Goal: Task Accomplishment & Management: Manage account settings

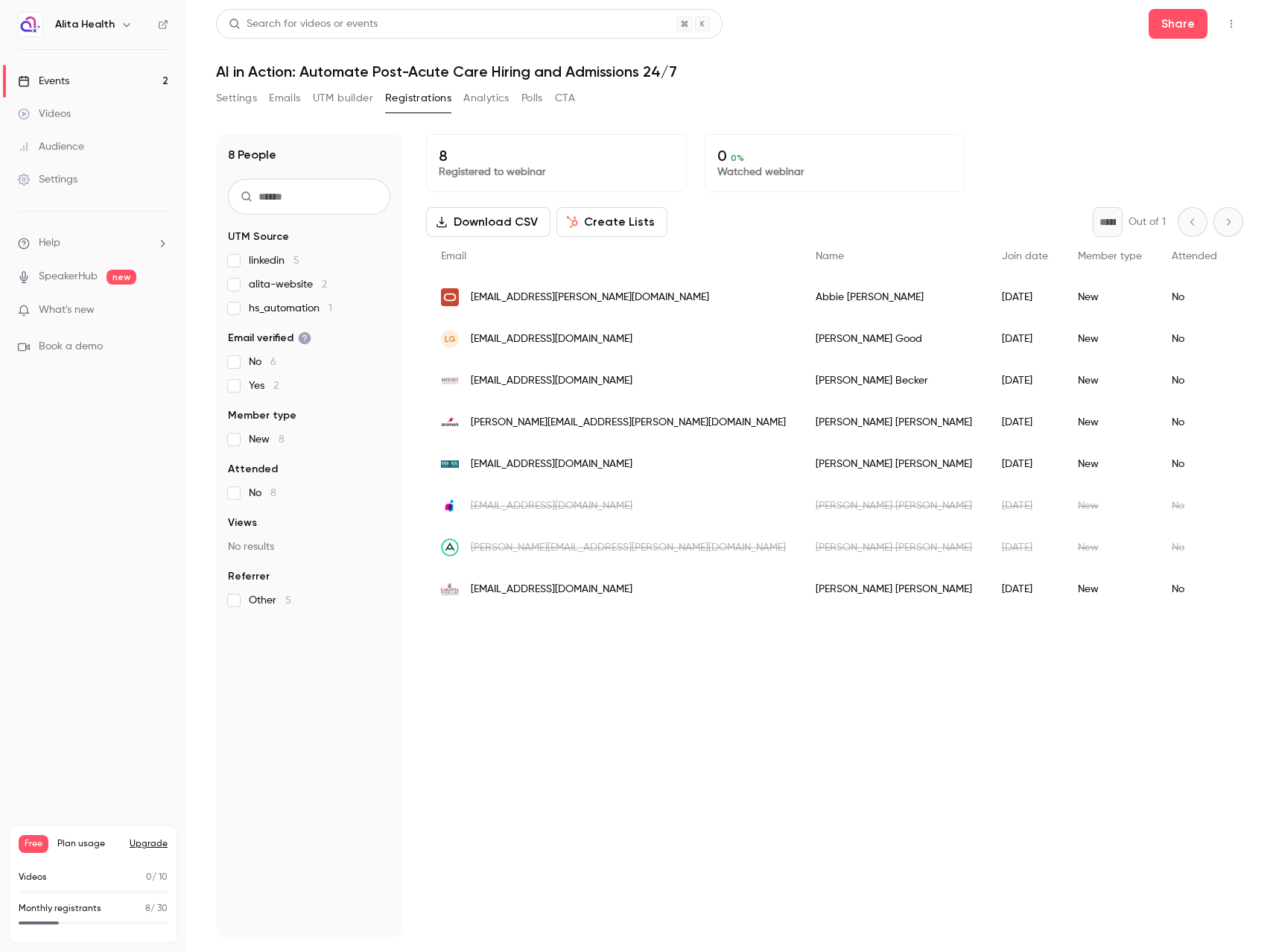
click at [53, 80] on div "Events" at bounding box center [43, 81] width 52 height 15
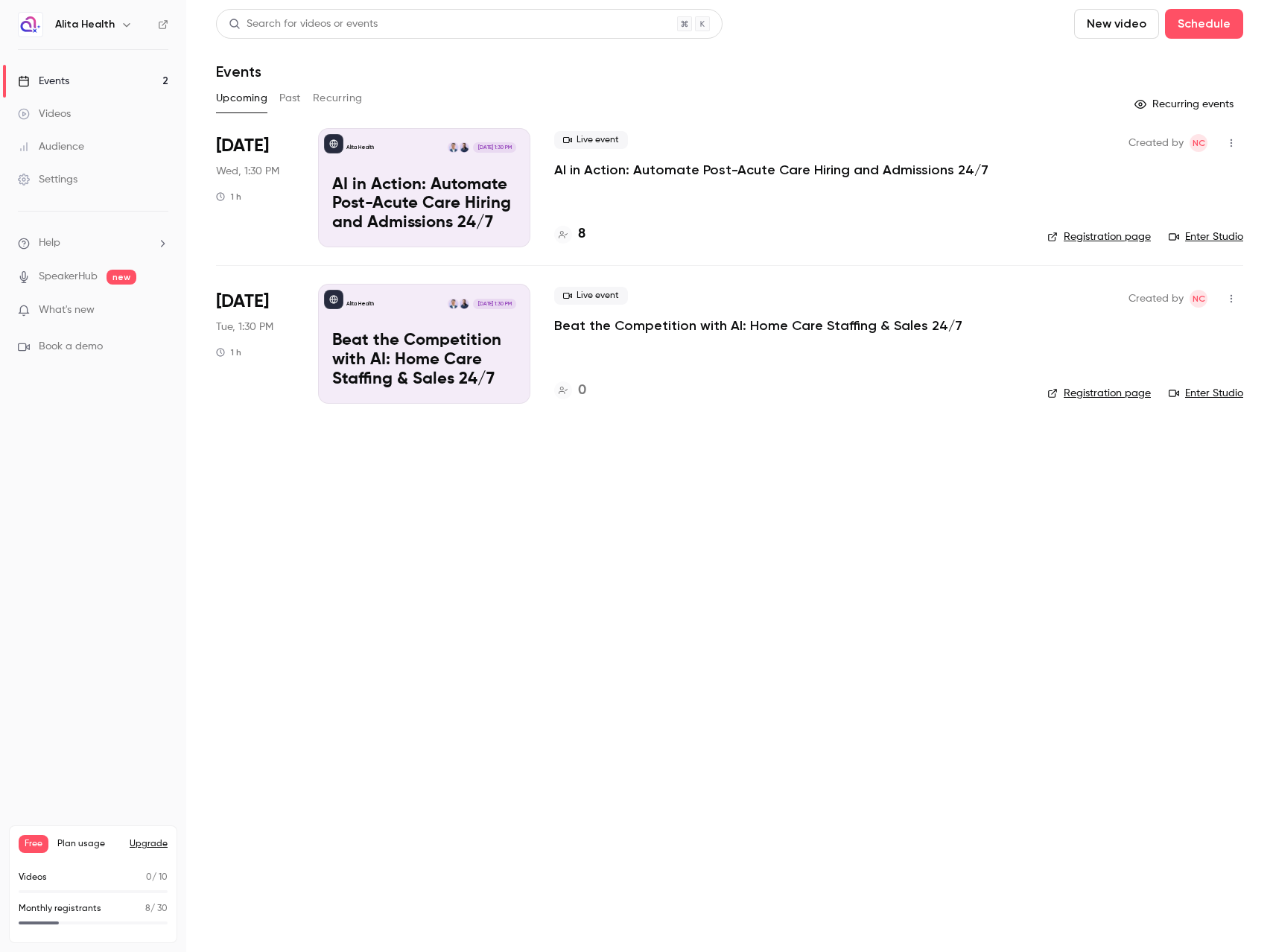
click at [1188, 234] on link "Enter Studio" at bounding box center [1206, 237] width 74 height 15
click at [417, 169] on div "Alita Health [DATE] 1:30 PM AI in Action: Automate Post-Acute Care Hiring and A…" at bounding box center [424, 187] width 212 height 119
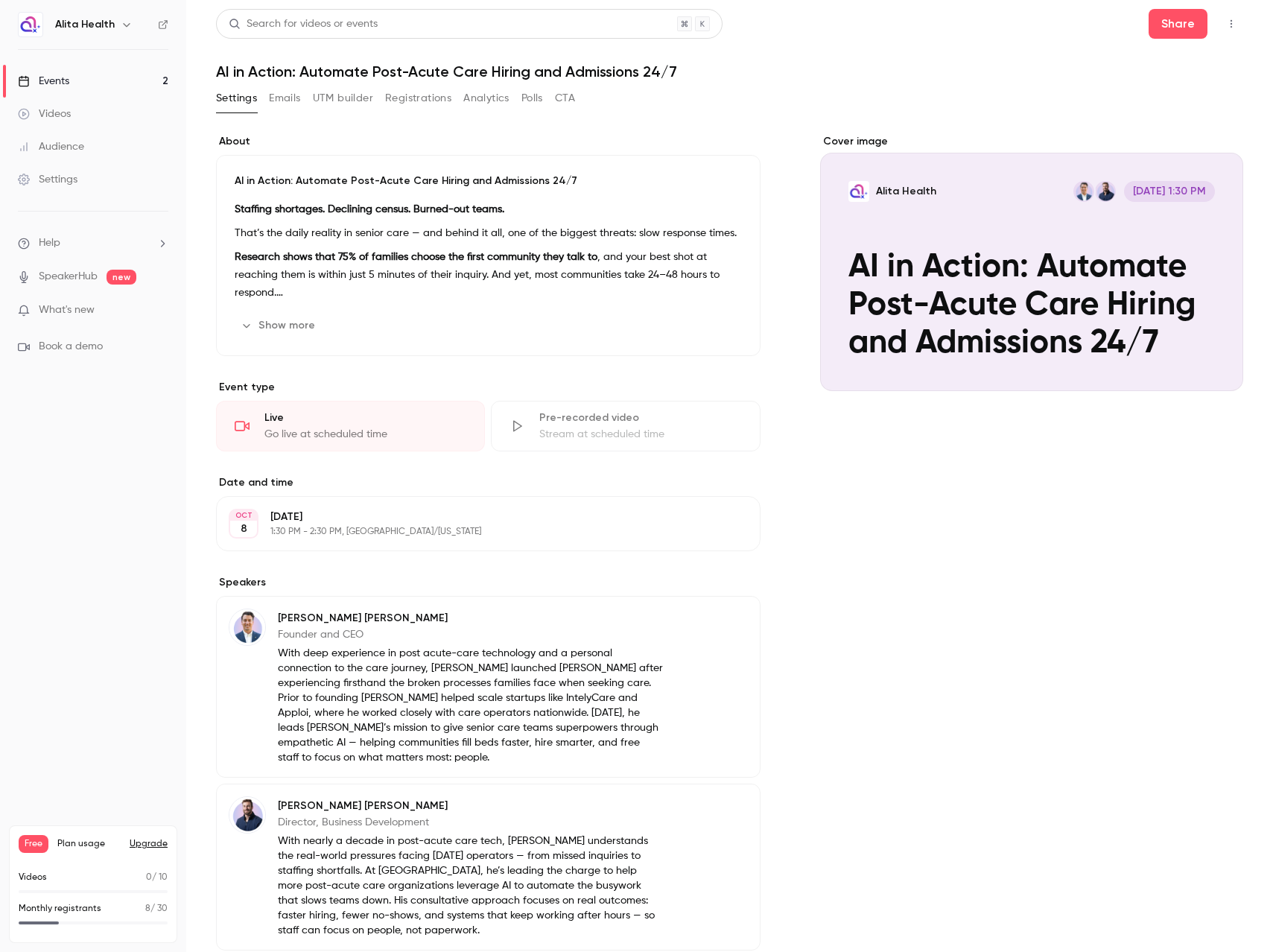
click at [79, 79] on link "Events 2" at bounding box center [93, 81] width 186 height 33
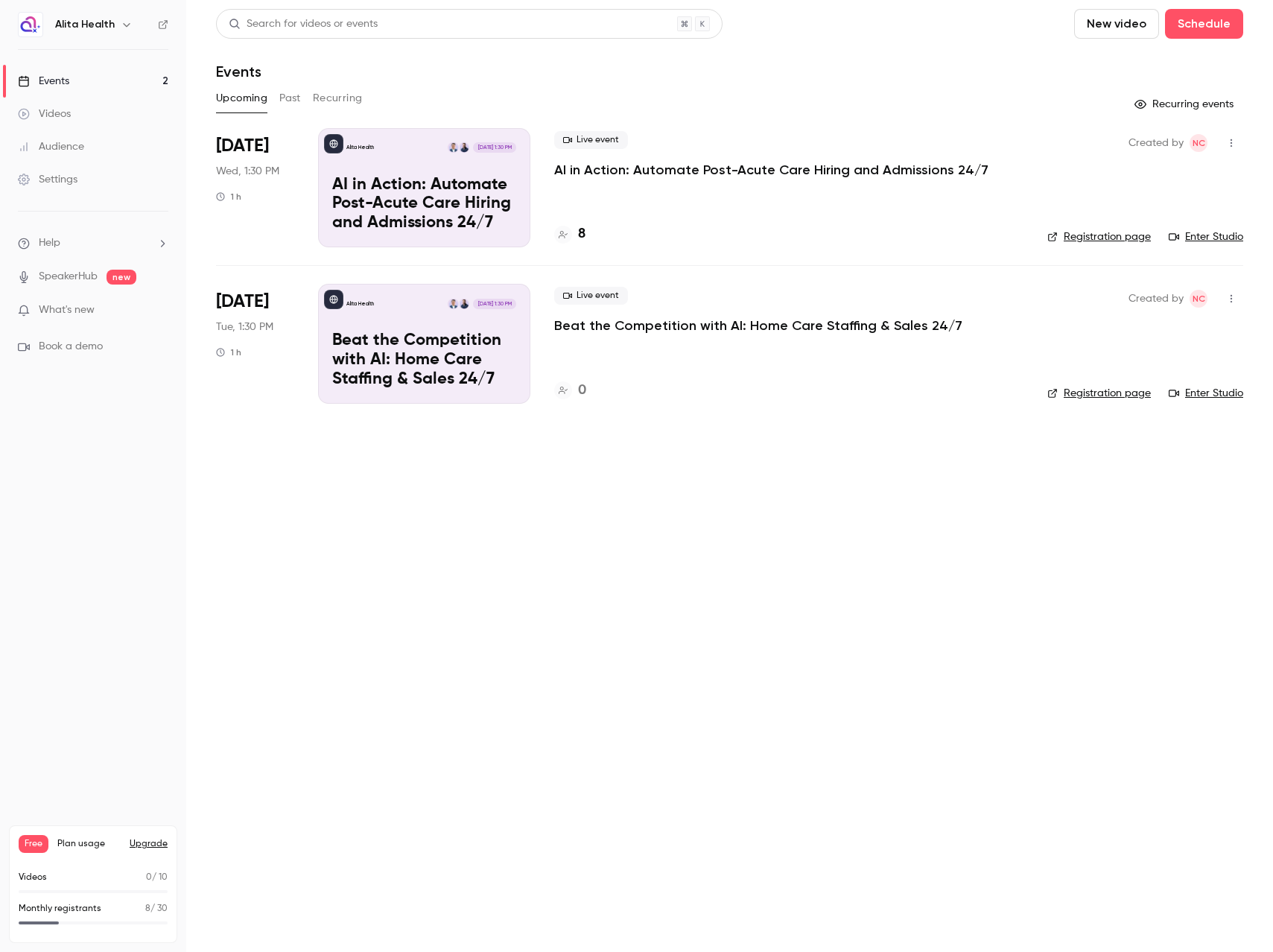
click at [490, 166] on div "Alita Health [DATE] 1:30 PM AI in Action: Automate Post-Acute Care Hiring and A…" at bounding box center [424, 187] width 212 height 119
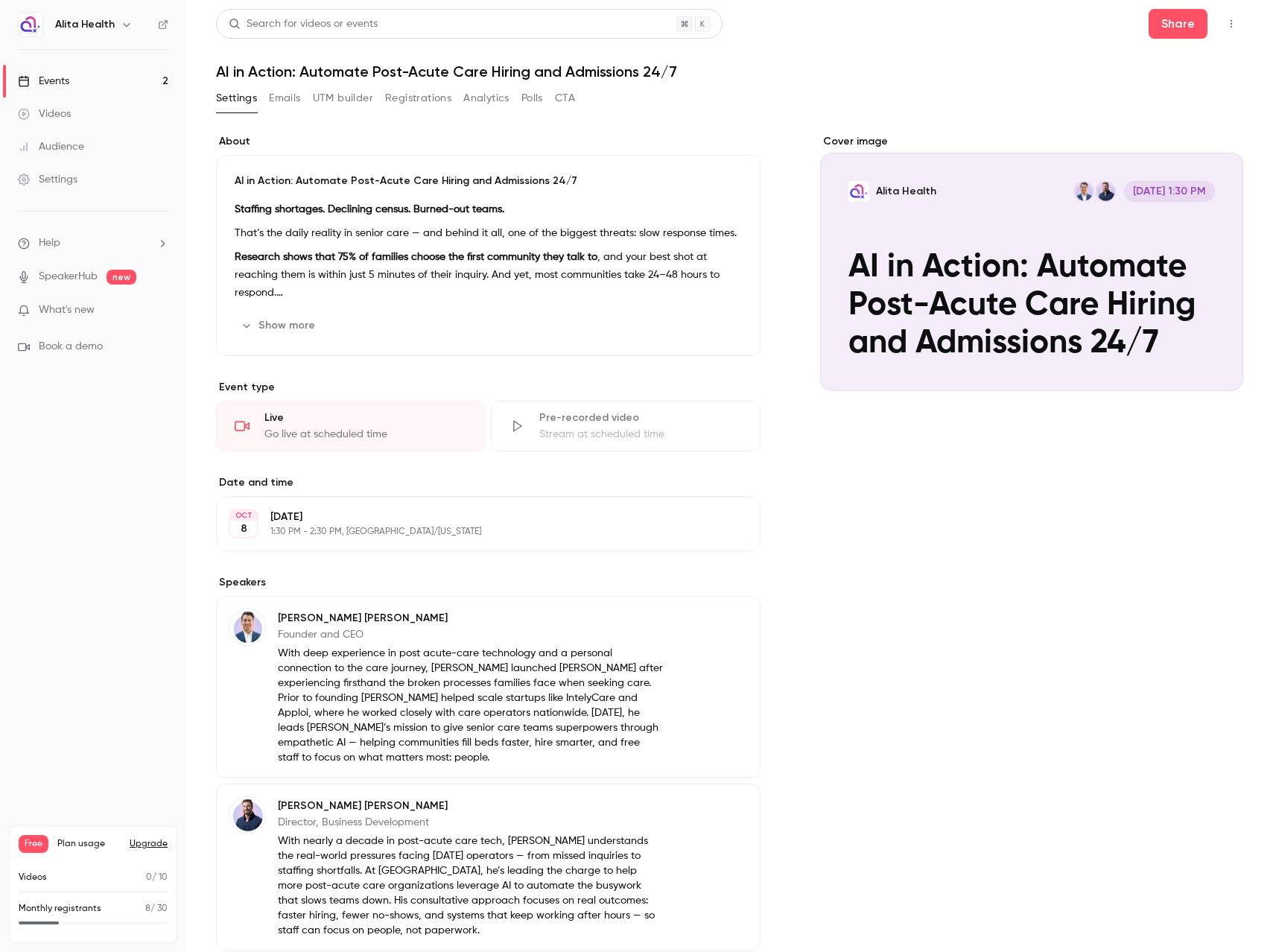
click at [408, 102] on button "Registrations" at bounding box center [418, 98] width 66 height 24
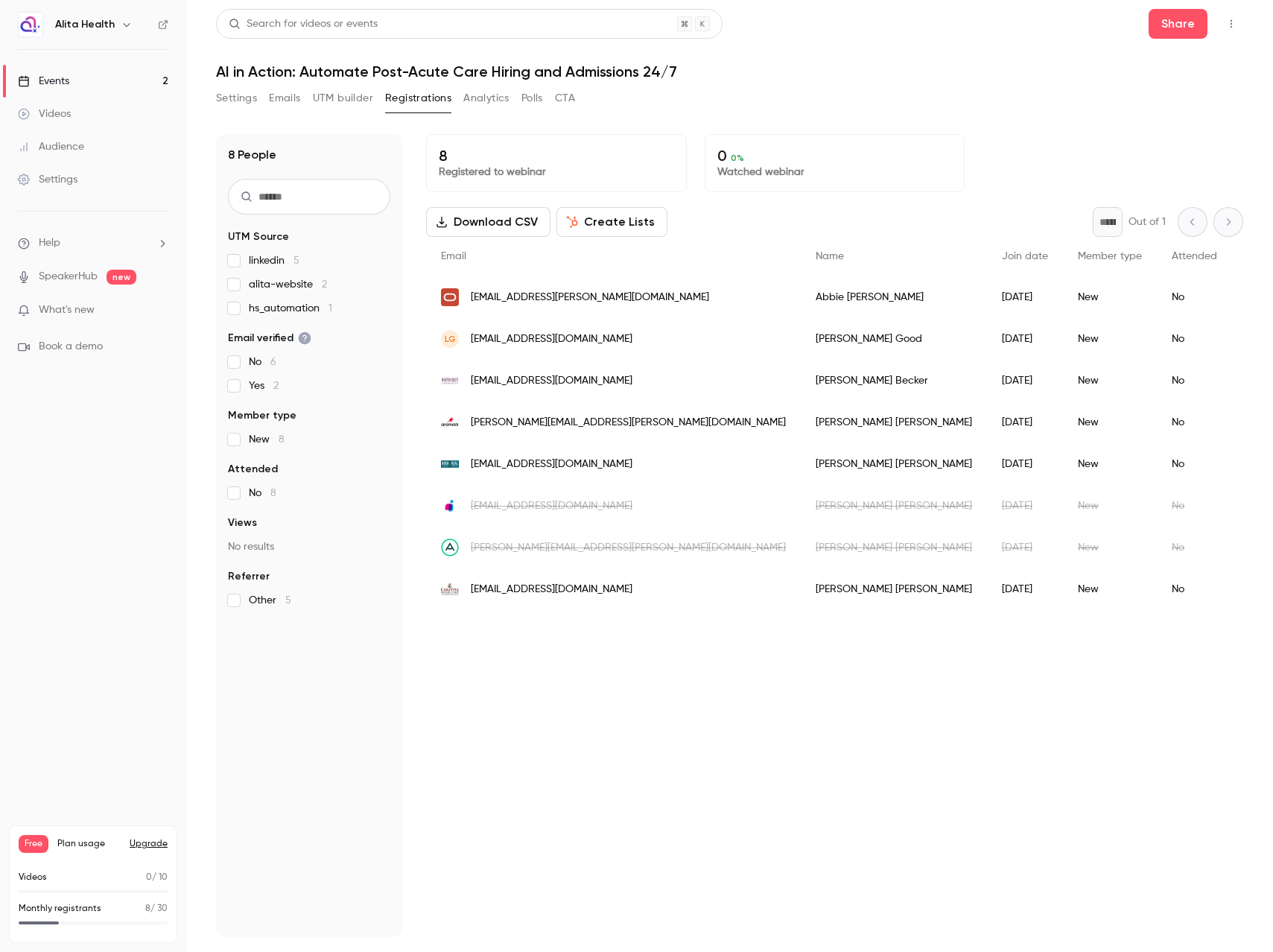
click at [63, 175] on div "Settings" at bounding box center [47, 179] width 59 height 15
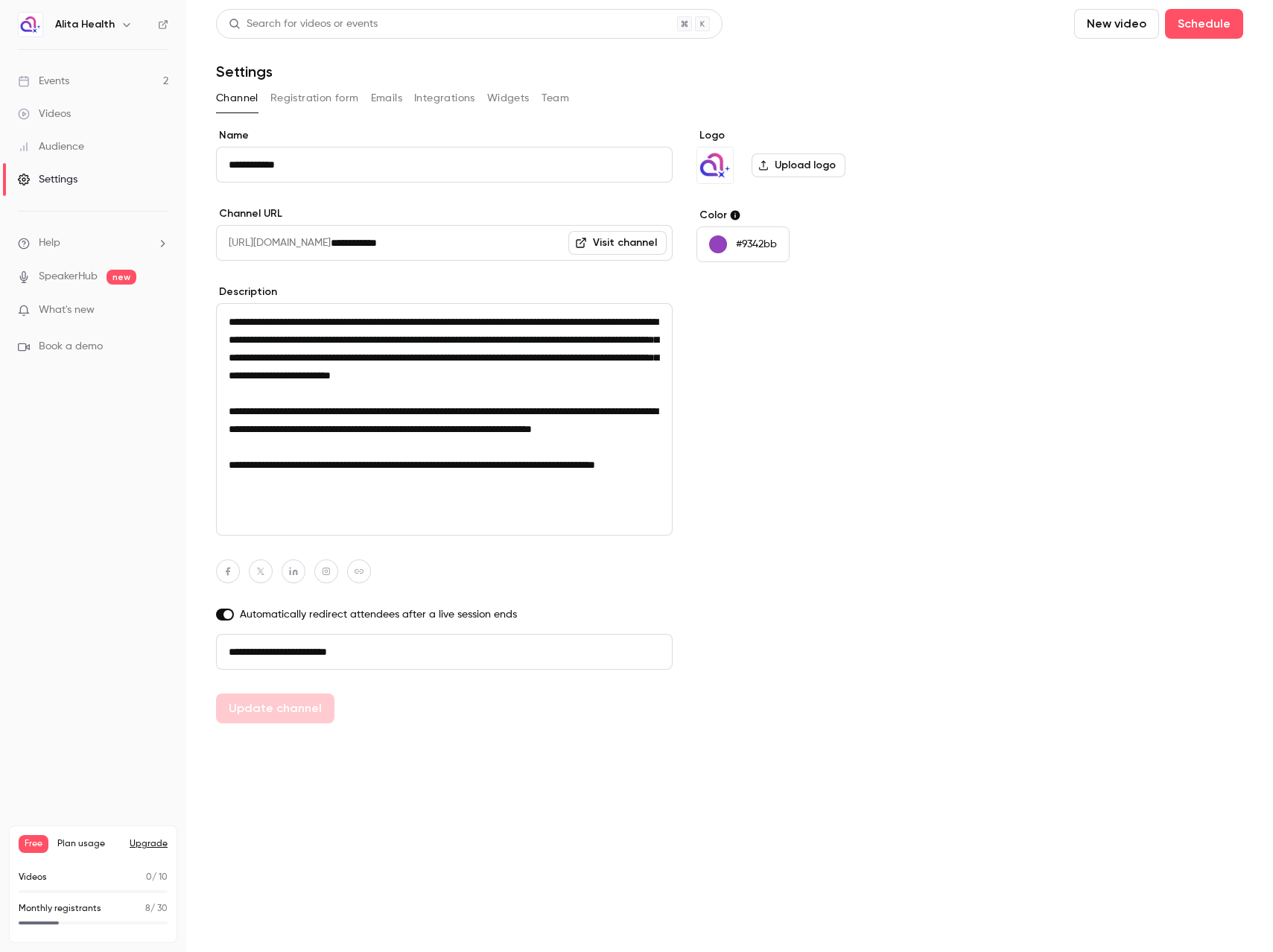
click at [435, 92] on button "Integrations" at bounding box center [445, 98] width 61 height 24
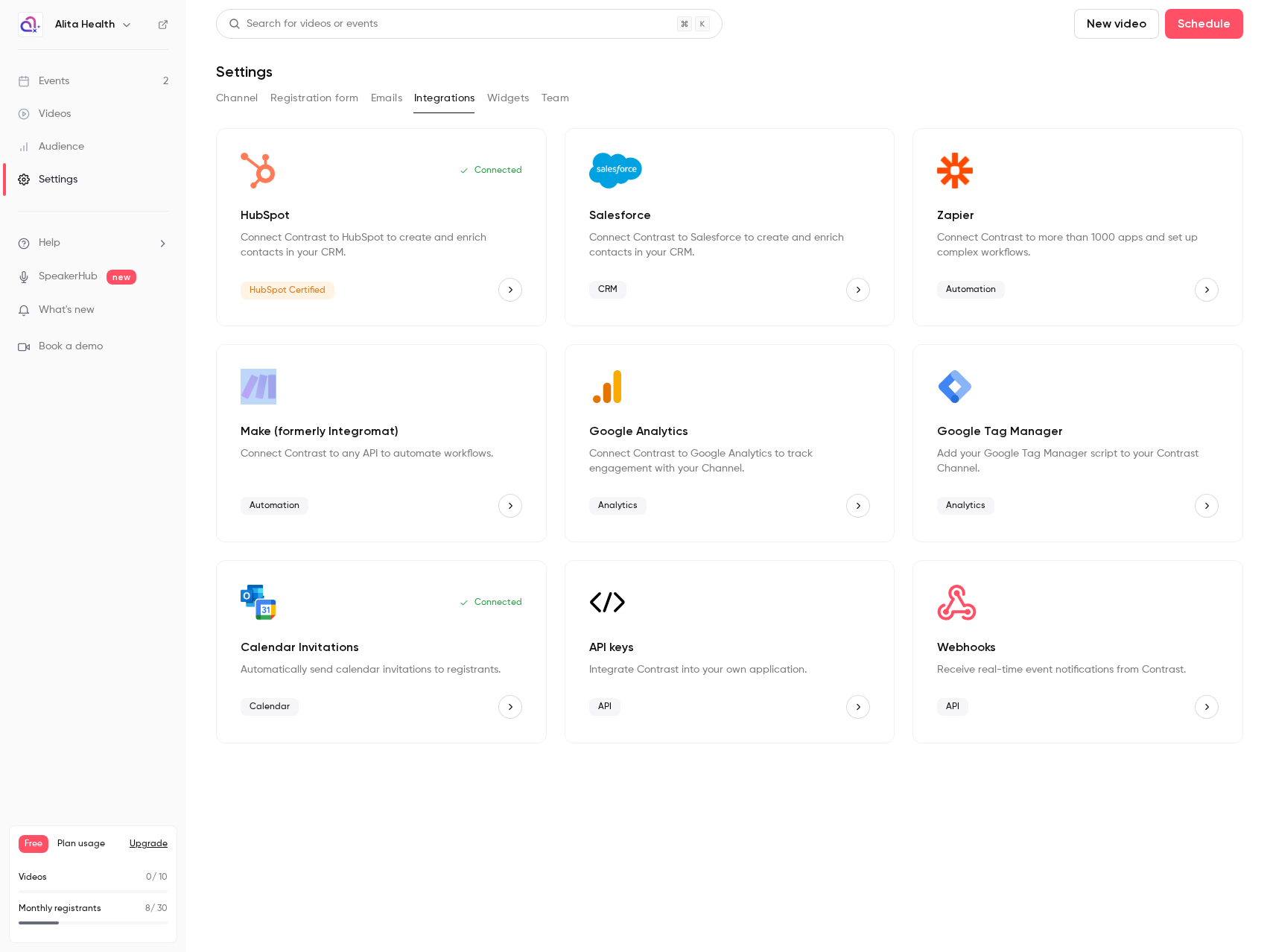
drag, startPoint x: 528, startPoint y: 397, endPoint x: 528, endPoint y: 425, distance: 28.0
click at [529, 422] on div "Connected HubSpot Connect Contrast to HubSpot to create and enrich contacts in …" at bounding box center [729, 435] width 1028 height 615
click at [653, 85] on div "Search for videos or events New video Schedule Settings Channel Registration fo…" at bounding box center [729, 376] width 1028 height 734
click at [515, 95] on button "Widgets" at bounding box center [508, 98] width 42 height 24
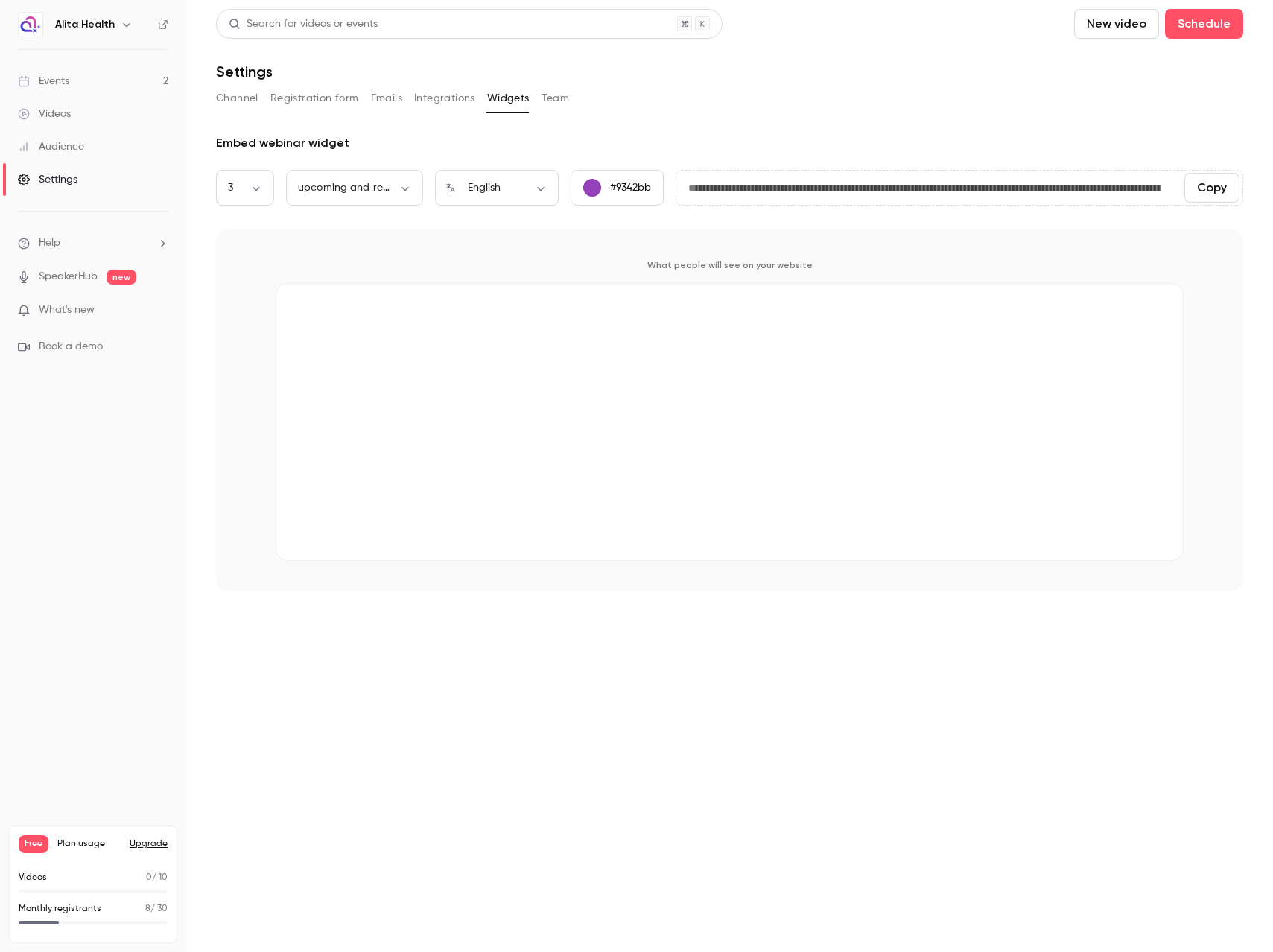
click at [559, 96] on button "Team" at bounding box center [555, 98] width 28 height 24
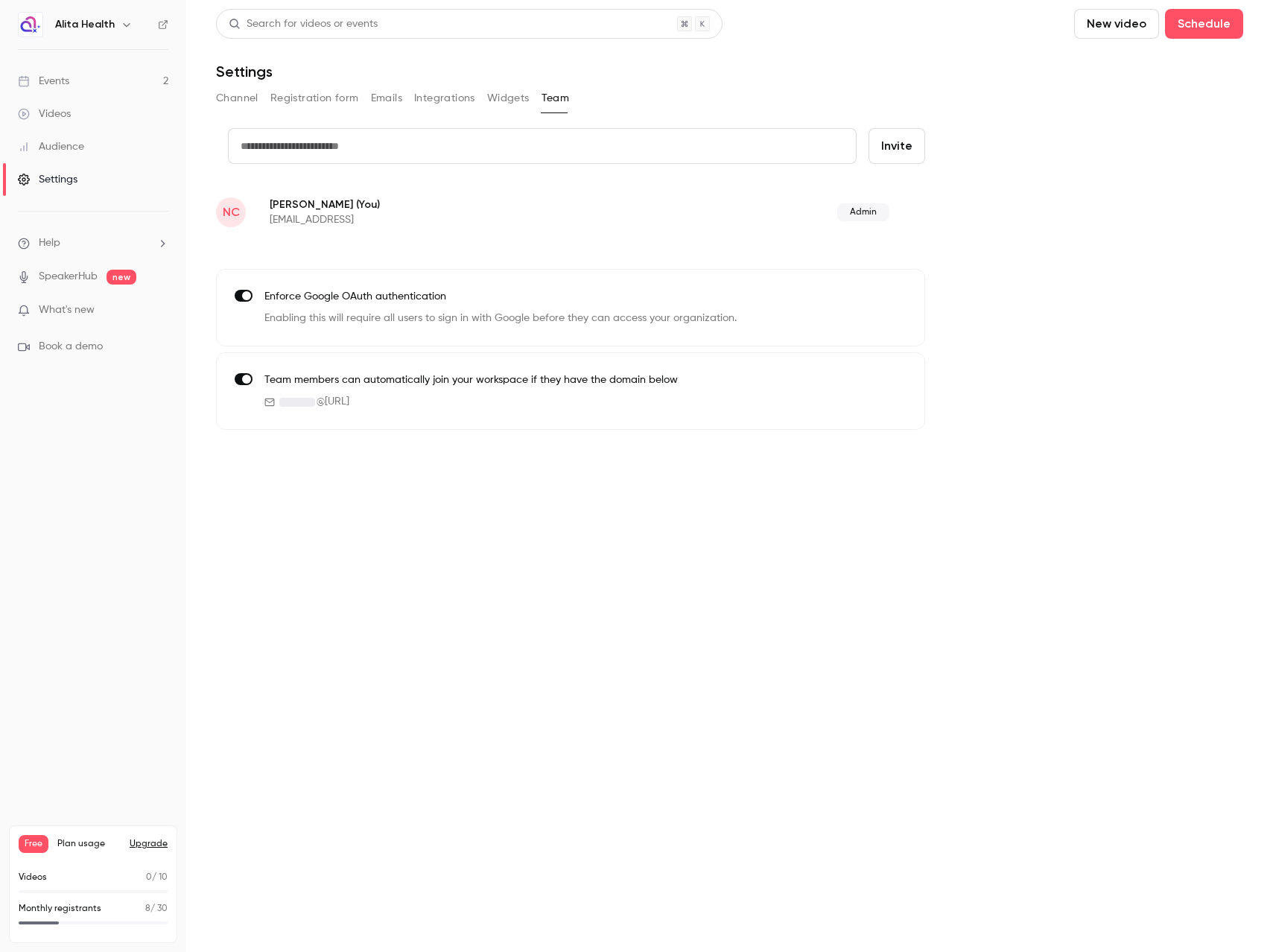
click at [320, 96] on button "Registration form" at bounding box center [315, 98] width 89 height 24
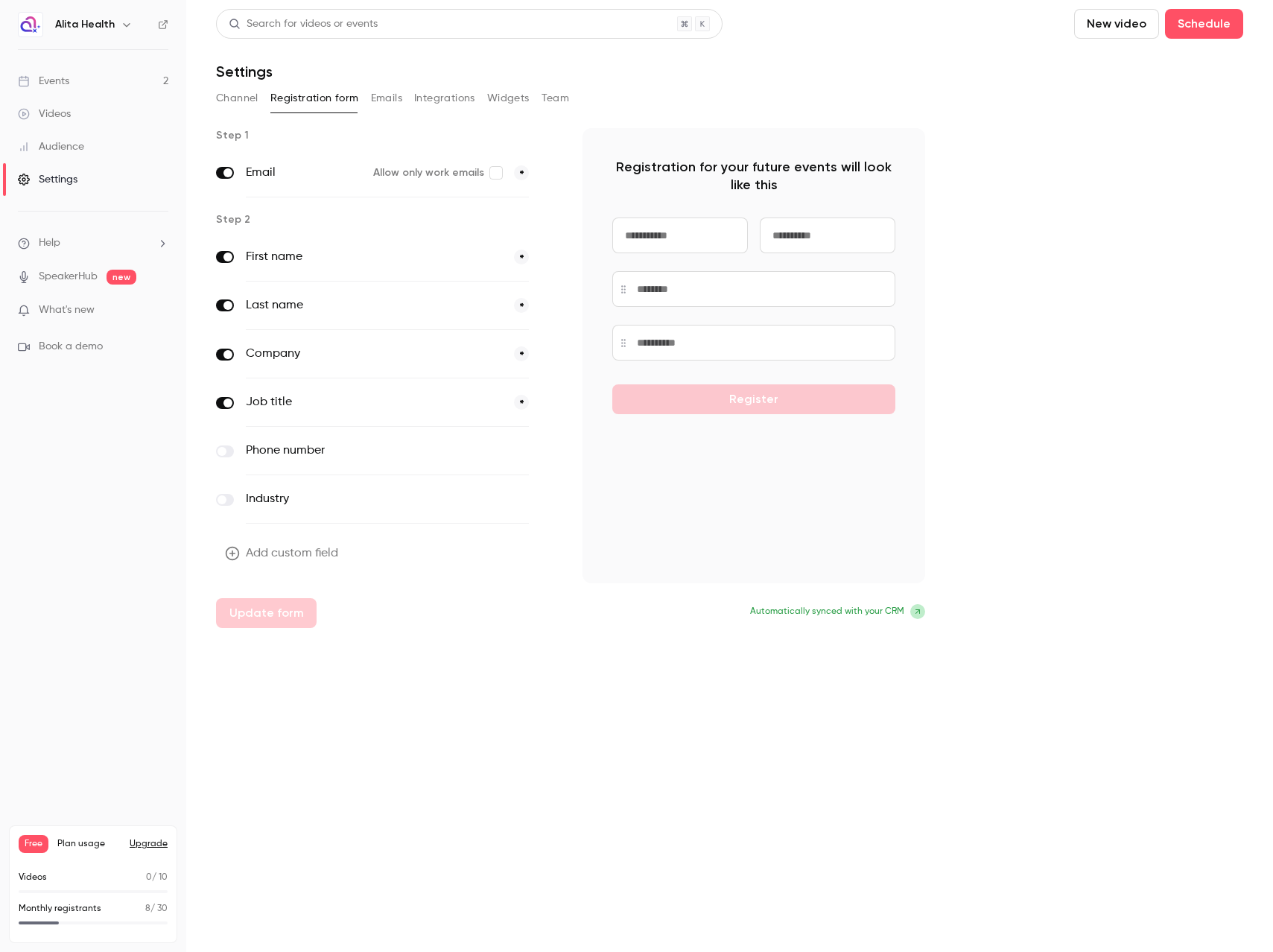
click at [239, 97] on button "Channel" at bounding box center [237, 98] width 42 height 24
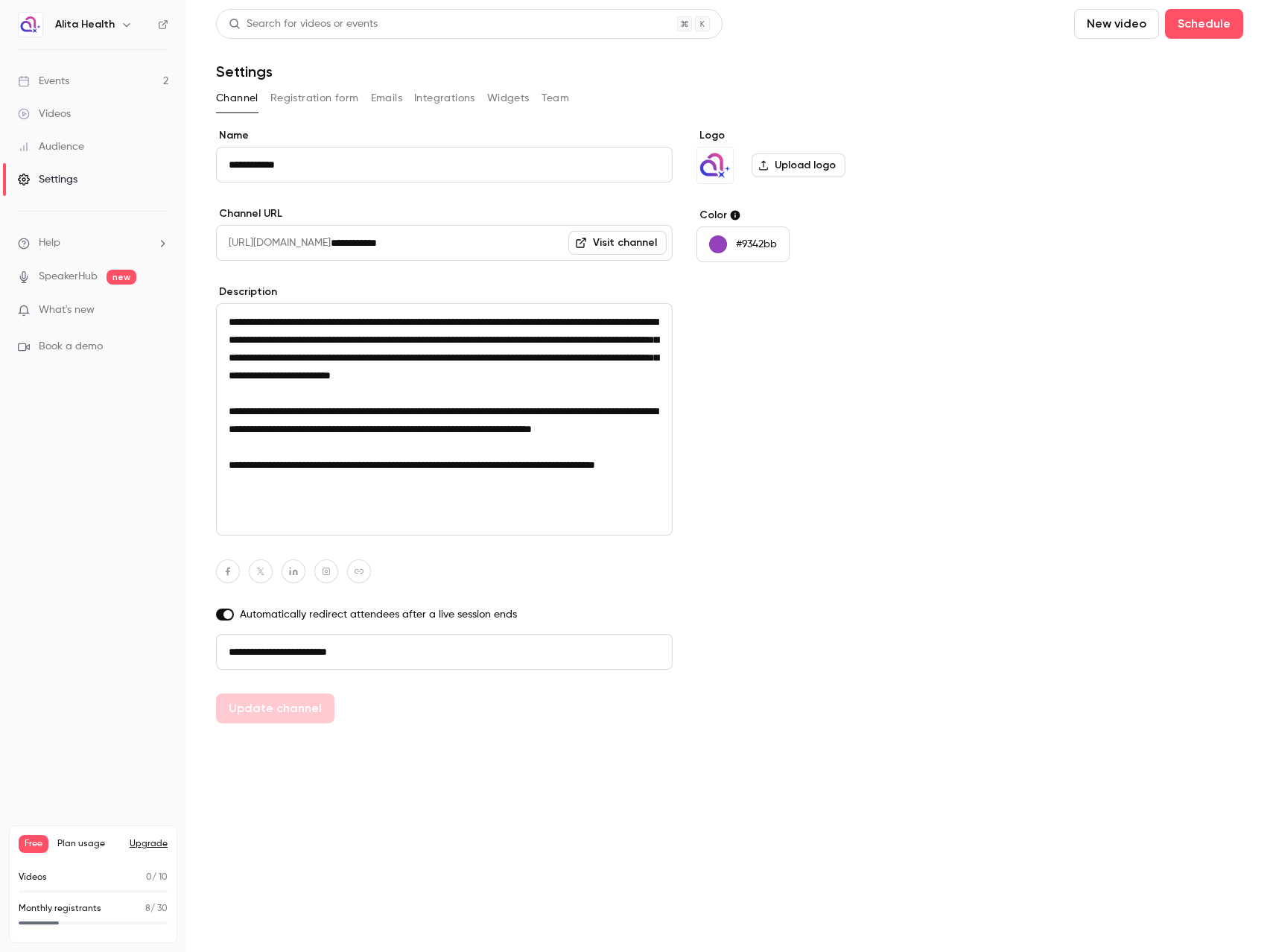
click at [81, 77] on link "Events 2" at bounding box center [93, 81] width 186 height 33
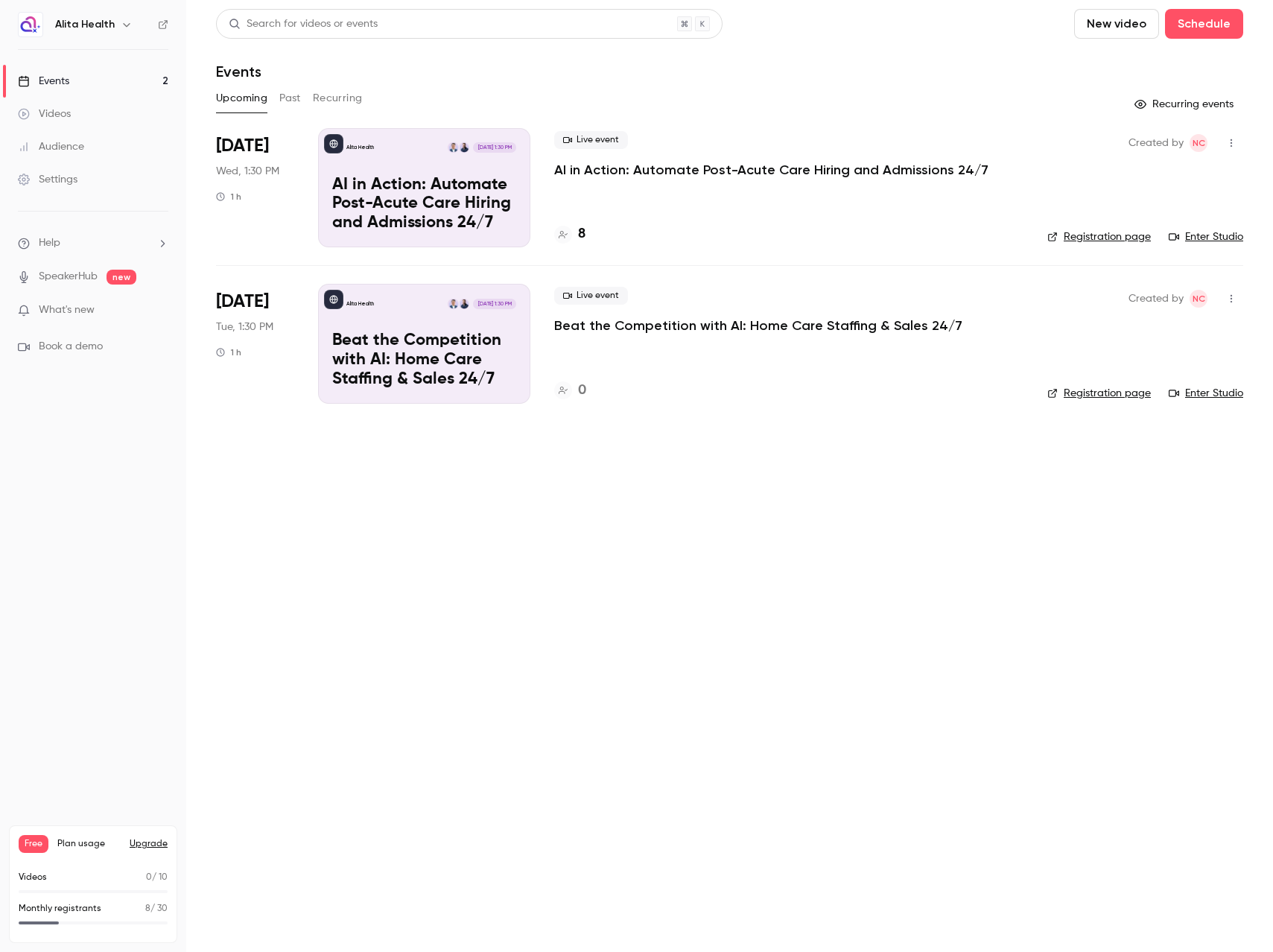
click at [484, 196] on p "AI in Action: Automate Post-Acute Care Hiring and Admissions 24/7" at bounding box center [425, 205] width 184 height 57
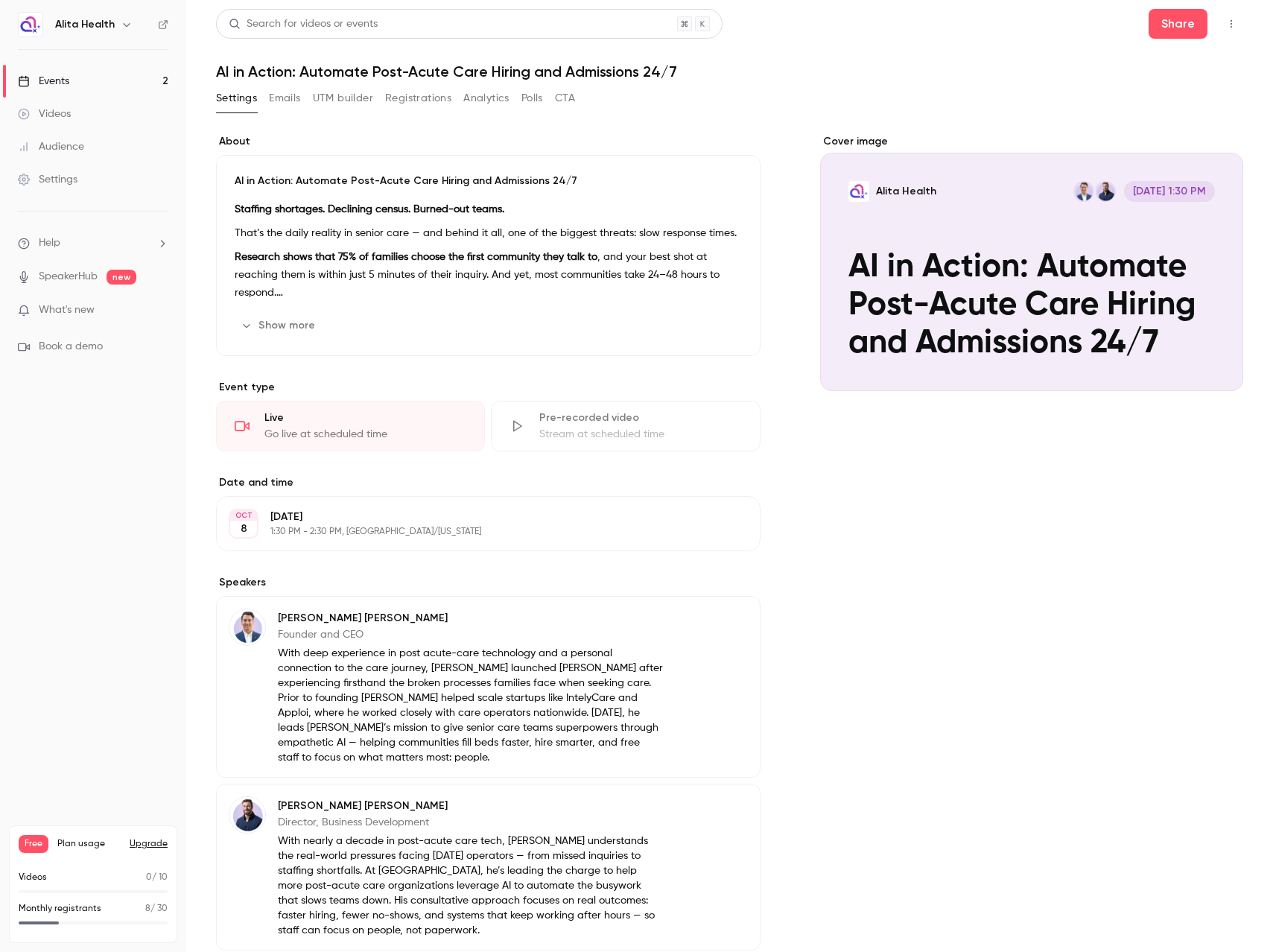
click at [407, 95] on button "Registrations" at bounding box center [418, 98] width 66 height 24
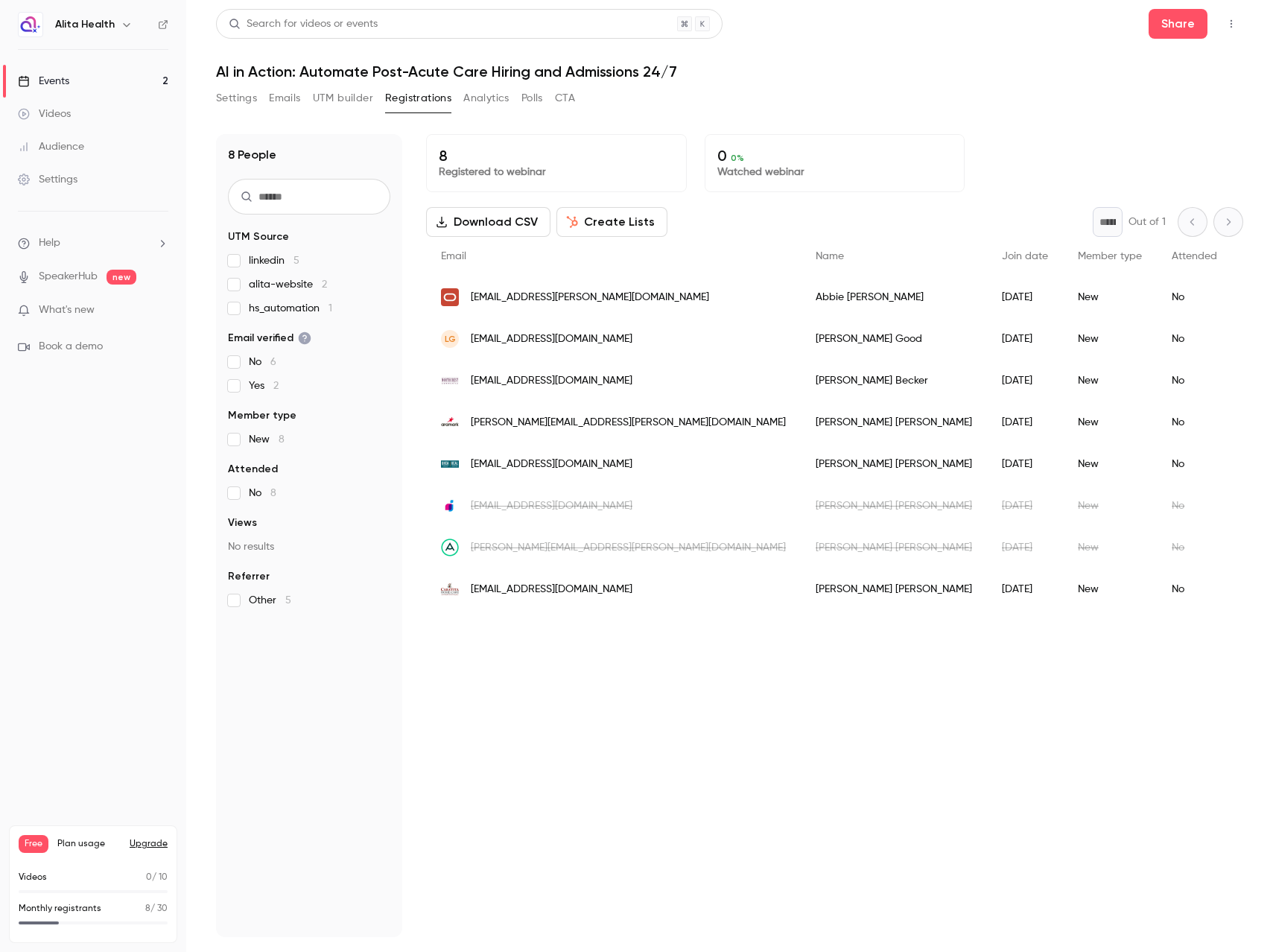
click at [354, 94] on button "UTM builder" at bounding box center [343, 98] width 60 height 24
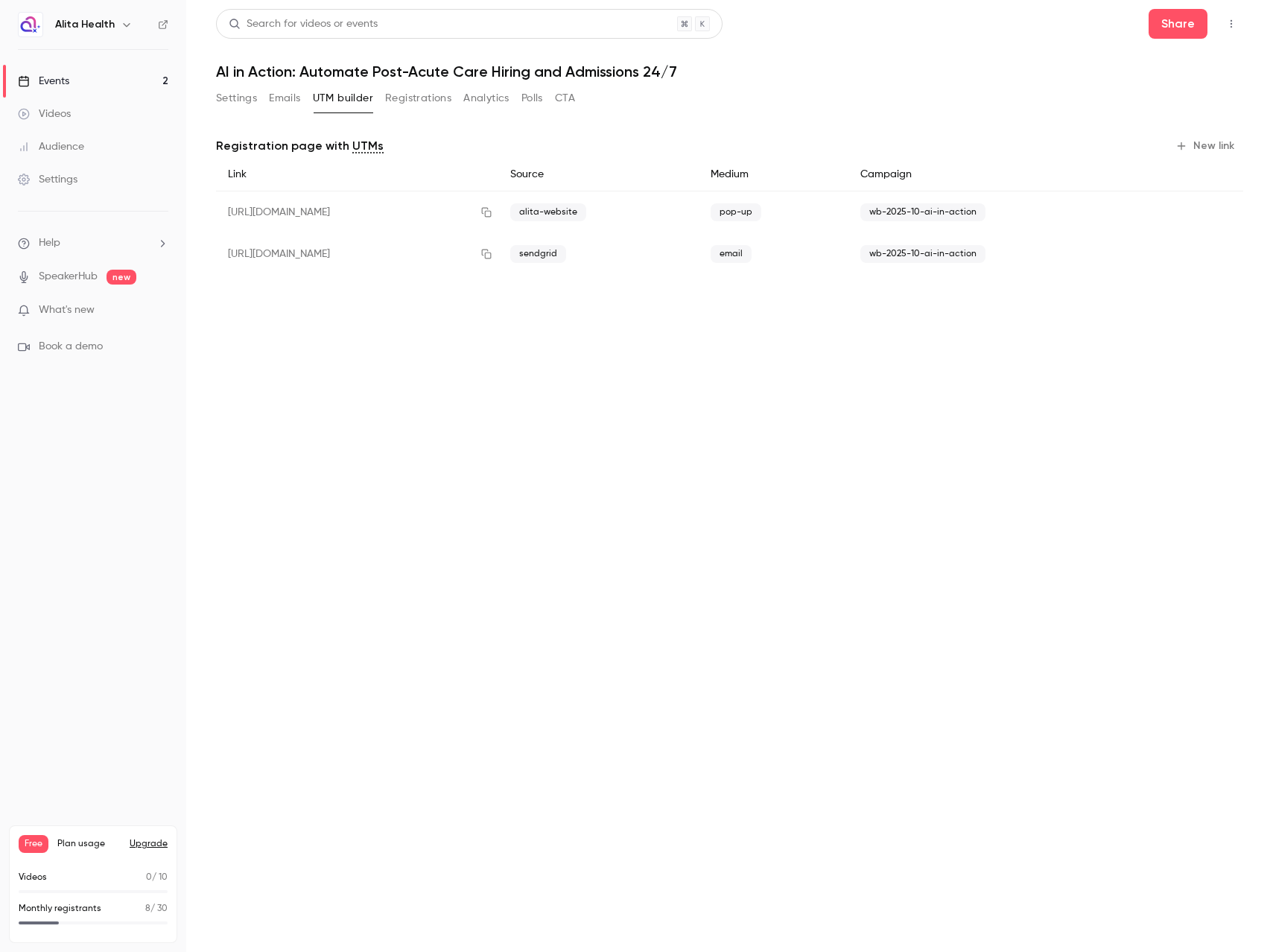
click at [273, 95] on button "Emails" at bounding box center [284, 98] width 31 height 24
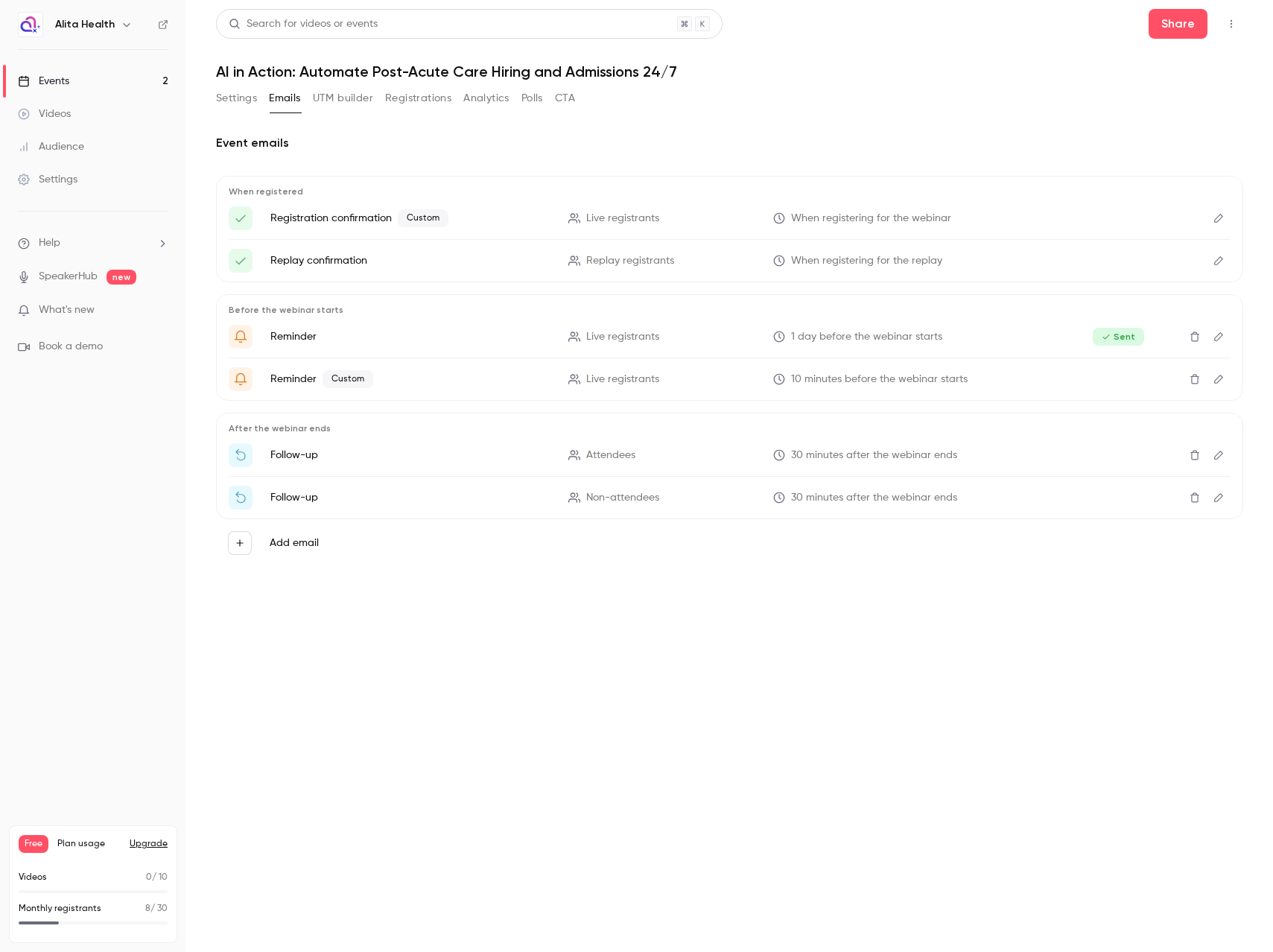
click at [243, 96] on button "Settings" at bounding box center [236, 98] width 41 height 24
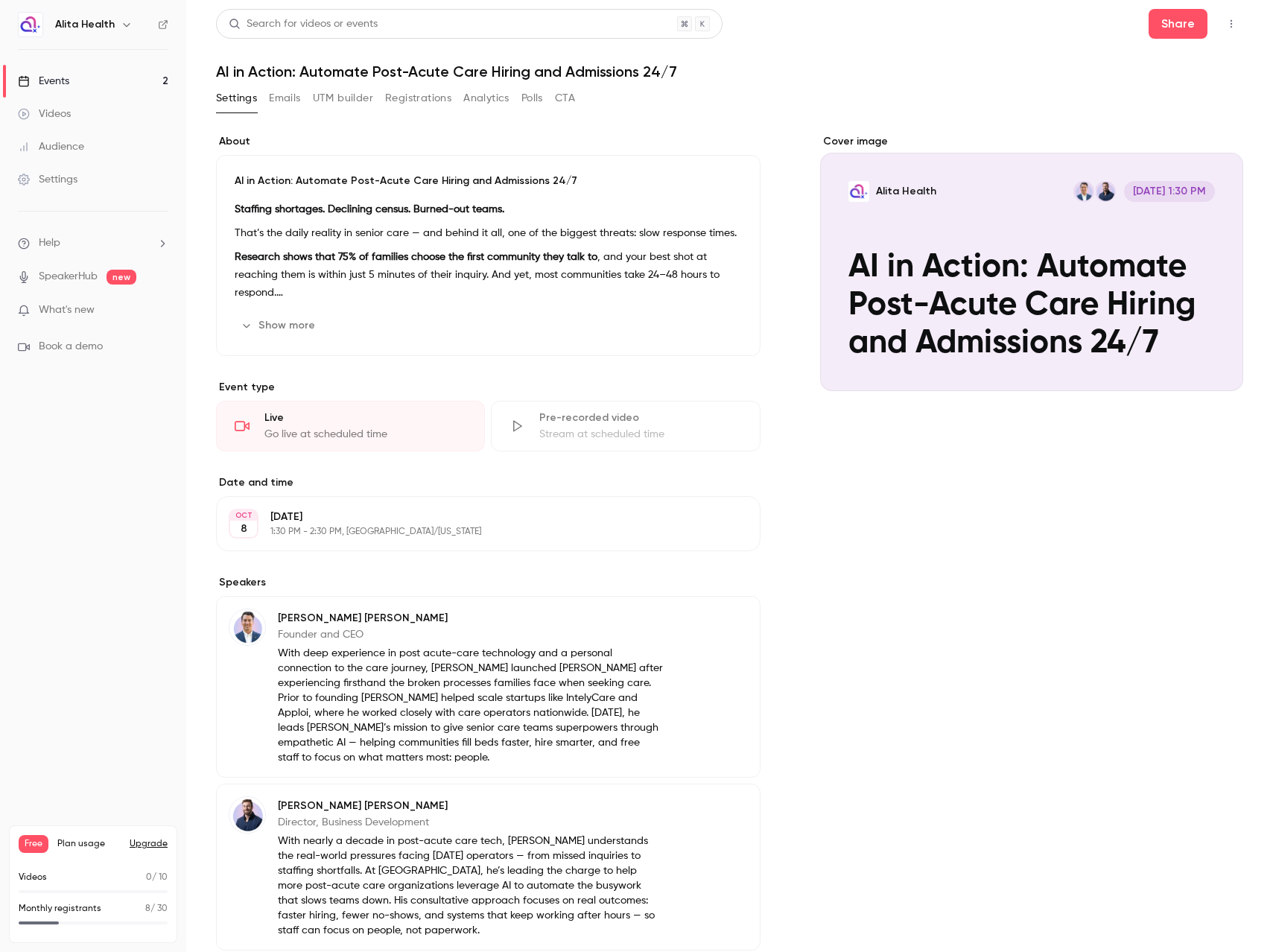
scroll to position [143, 0]
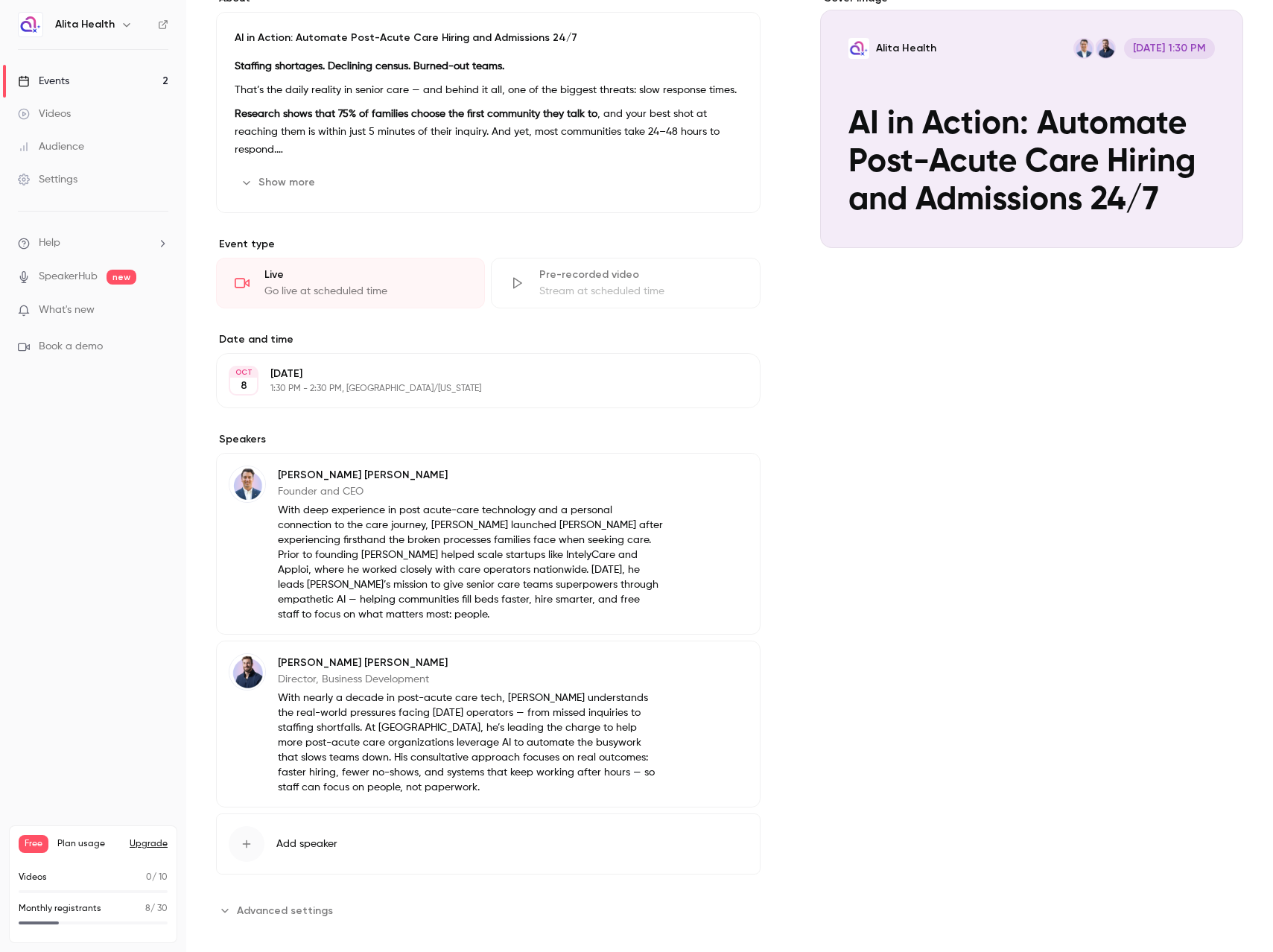
click at [297, 902] on span "Advanced settings" at bounding box center [285, 910] width 96 height 15
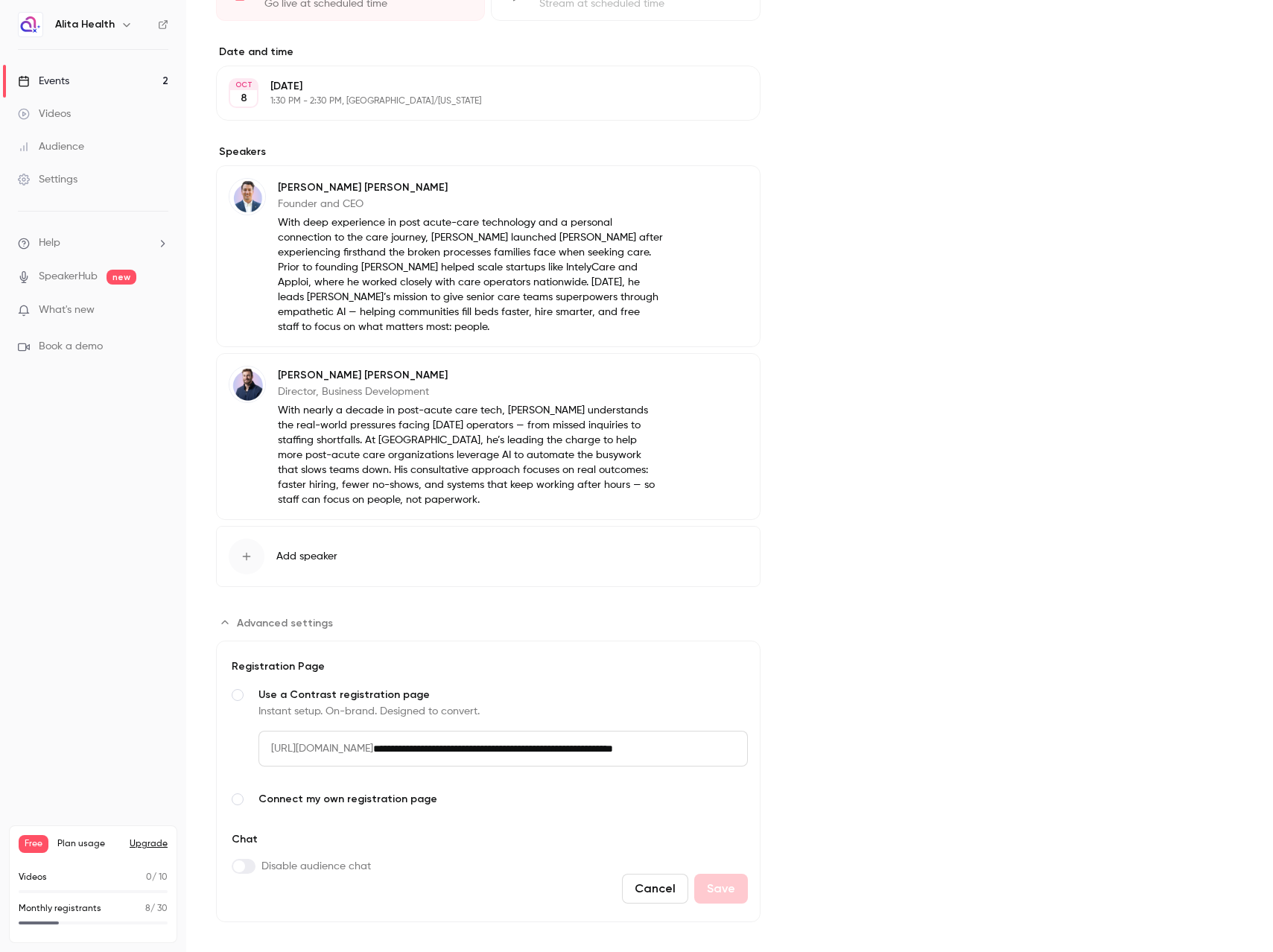
scroll to position [0, 0]
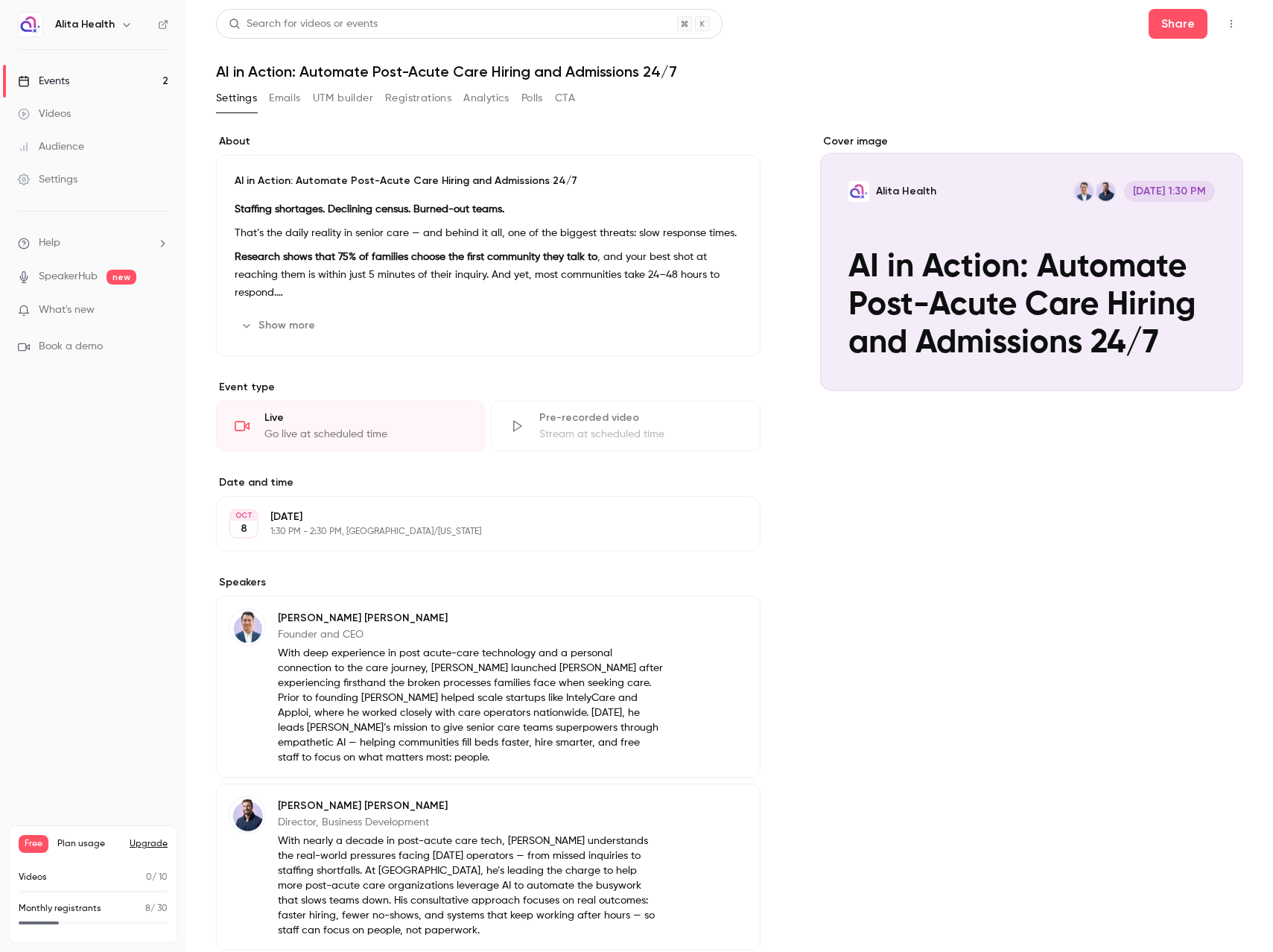
click at [77, 74] on link "Events 2" at bounding box center [93, 81] width 186 height 33
